Goal: Transaction & Acquisition: Purchase product/service

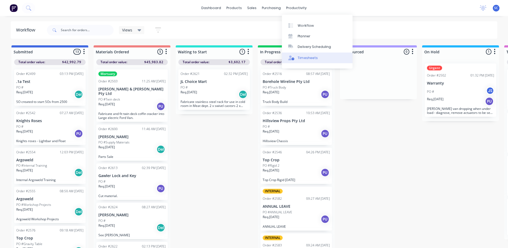
click at [305, 56] on div "Timesheets" at bounding box center [308, 57] width 20 height 5
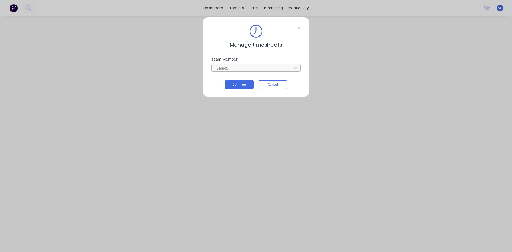
click at [231, 66] on div at bounding box center [252, 68] width 73 height 7
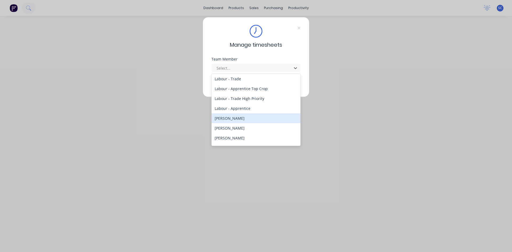
scroll to position [107, 0]
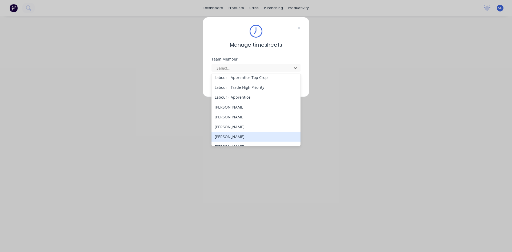
click at [251, 132] on div "[PERSON_NAME]" at bounding box center [255, 137] width 89 height 10
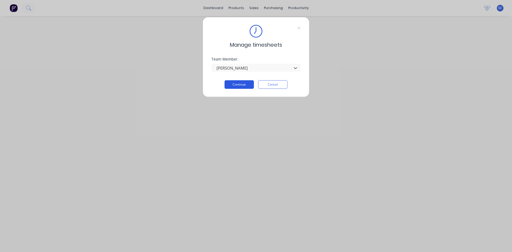
click at [249, 86] on button "Continue" at bounding box center [239, 84] width 29 height 9
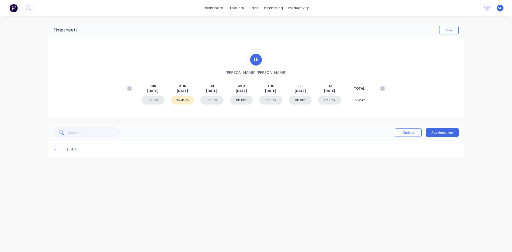
click at [55, 149] on icon at bounding box center [54, 149] width 3 height 3
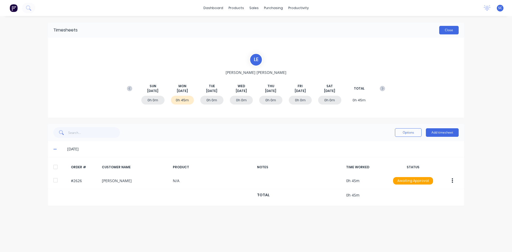
click at [445, 31] on button "Close" at bounding box center [448, 30] width 19 height 9
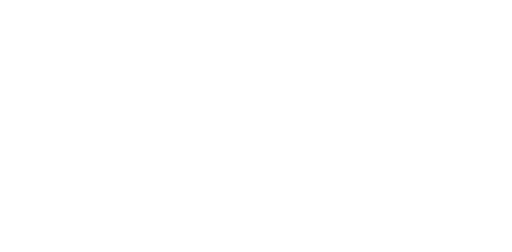
click at [308, 0] on html at bounding box center [256, 0] width 512 height 0
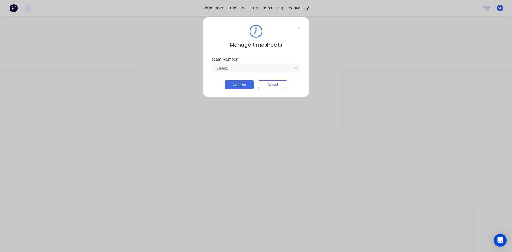
click at [292, 10] on div "Manage timesheets Team Member Select... Continue Cancel" at bounding box center [256, 126] width 512 height 252
click at [293, 8] on div "Manage timesheets Team Member Select... Continue Cancel" at bounding box center [256, 126] width 512 height 252
click at [273, 85] on button "Cancel" at bounding box center [272, 84] width 29 height 9
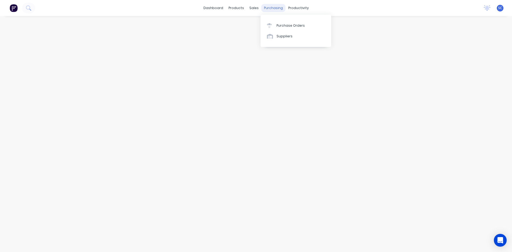
click at [271, 7] on div "purchasing" at bounding box center [273, 8] width 24 height 8
click at [276, 25] on link "Purchase Orders" at bounding box center [296, 25] width 71 height 11
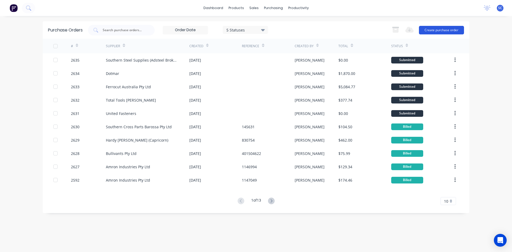
click at [446, 31] on button "Create purchase order" at bounding box center [441, 30] width 45 height 9
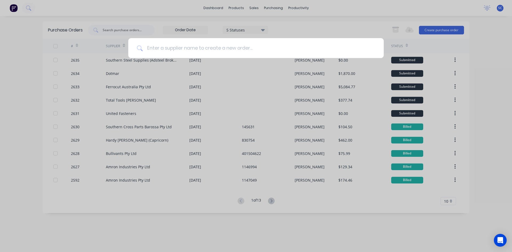
click at [251, 50] on input at bounding box center [259, 48] width 233 height 20
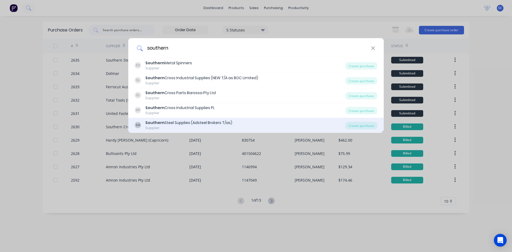
type input "southern"
click at [184, 121] on div "Southern Steel Supplies (Adsteel Brokers T/as)" at bounding box center [188, 123] width 87 height 6
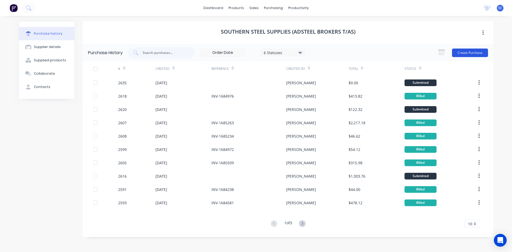
click at [463, 53] on button "Create Purchase" at bounding box center [470, 53] width 36 height 9
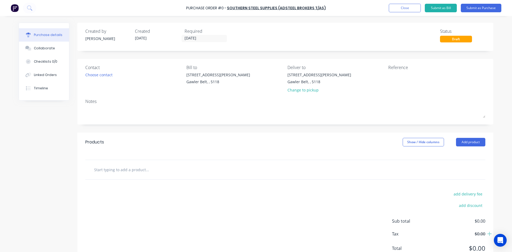
click at [137, 172] on input "text" at bounding box center [147, 169] width 107 height 11
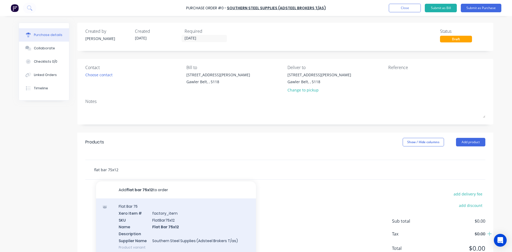
type input "flat bar 75x12"
click at [156, 214] on div "Flat Bar 75 Xero Item # factory_item SKU FlatBar75x12 Name Flat Bar 75x12 Descr…" at bounding box center [176, 226] width 160 height 57
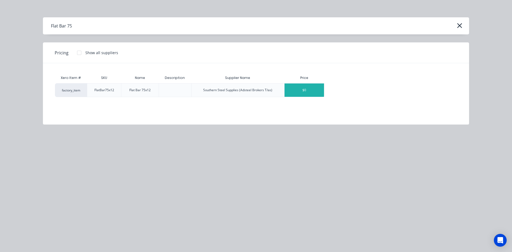
click at [307, 90] on div "$0" at bounding box center [304, 89] width 39 height 13
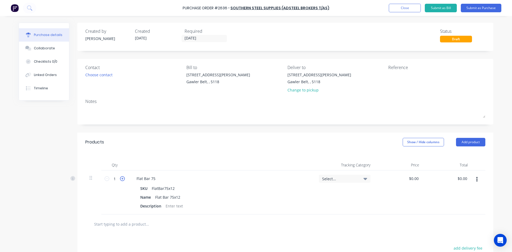
click at [120, 179] on icon at bounding box center [122, 178] width 5 height 5
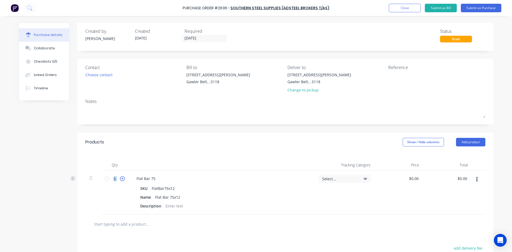
type input "6"
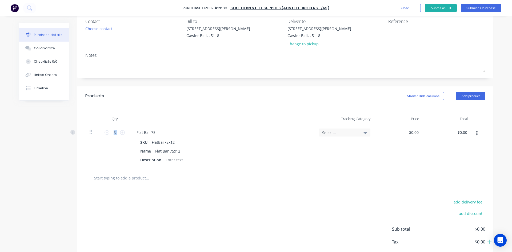
scroll to position [53, 0]
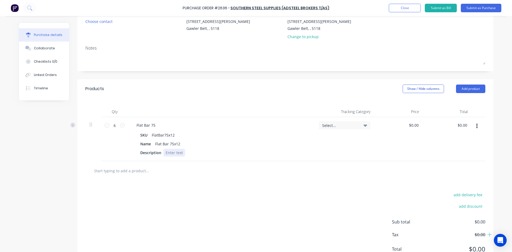
click at [176, 153] on div at bounding box center [174, 153] width 22 height 8
click at [479, 7] on button "Submit as Purchase" at bounding box center [481, 8] width 41 height 9
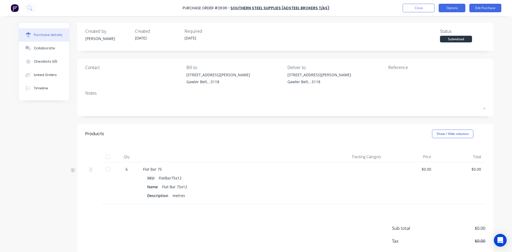
click at [457, 7] on button "Options" at bounding box center [452, 8] width 27 height 9
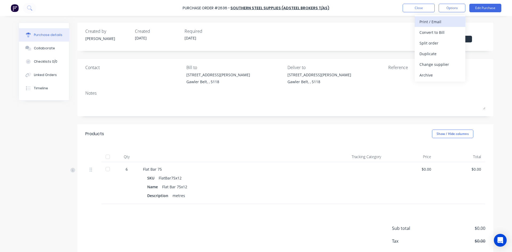
click at [446, 20] on div "Print / Email" at bounding box center [440, 22] width 41 height 8
click at [445, 42] on div "Without pricing" at bounding box center [440, 43] width 41 height 8
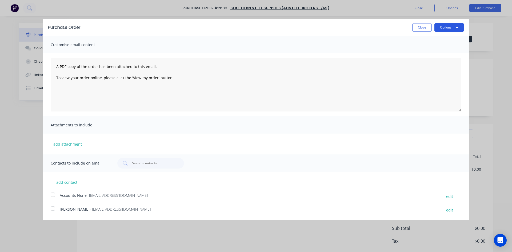
click at [447, 26] on button "Options" at bounding box center [449, 27] width 30 height 9
click at [438, 41] on div "Print" at bounding box center [438, 41] width 41 height 8
